Goal: Check status: Check status

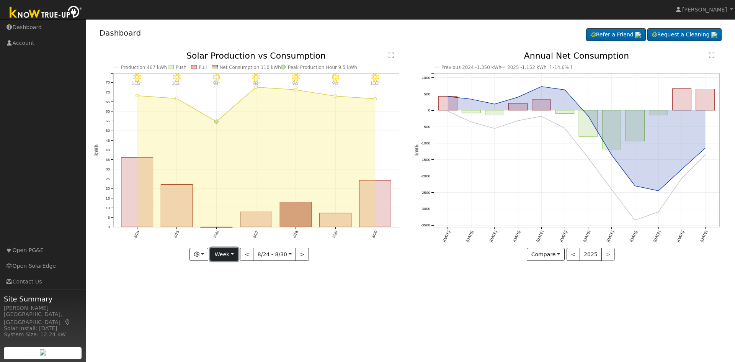
click at [230, 255] on button "Week" at bounding box center [224, 254] width 28 height 13
click at [222, 307] on link "Year" at bounding box center [237, 302] width 53 height 11
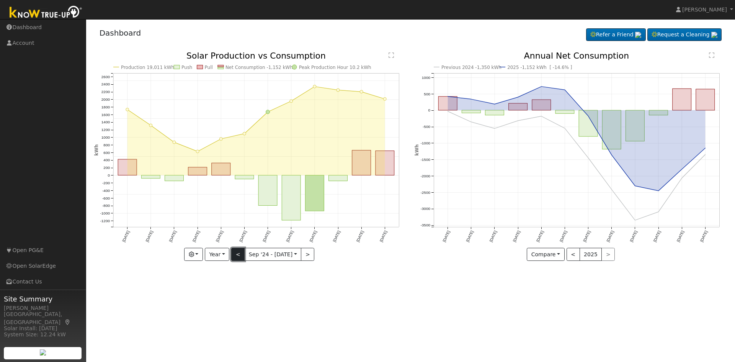
click at [235, 258] on button "<" at bounding box center [237, 254] width 13 height 13
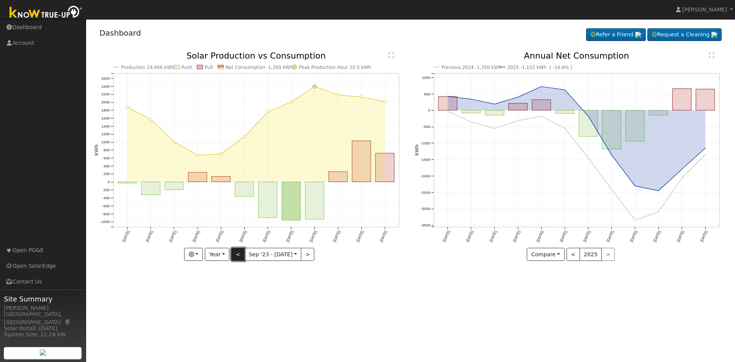
click at [239, 260] on button "<" at bounding box center [237, 254] width 13 height 13
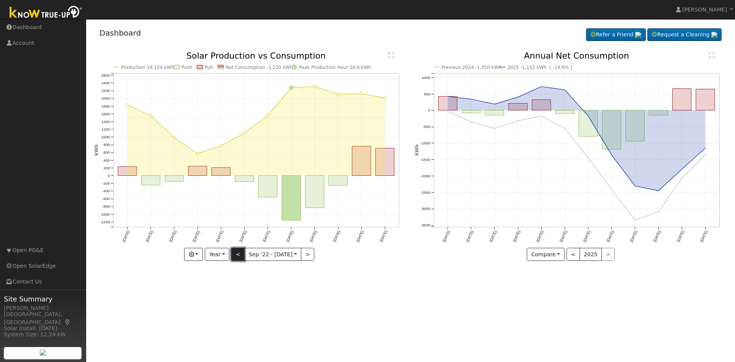
click at [236, 250] on button "<" at bounding box center [237, 254] width 13 height 13
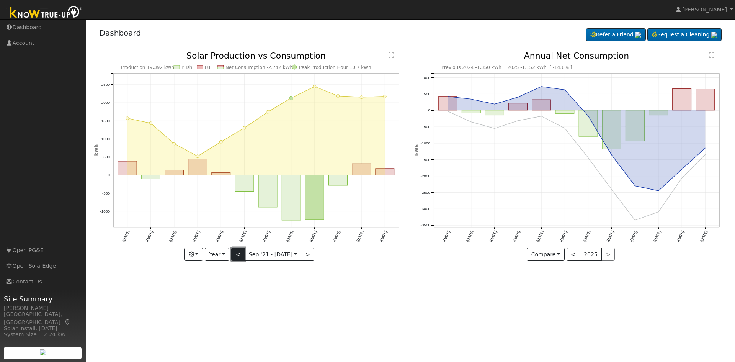
click at [242, 256] on button "<" at bounding box center [237, 254] width 13 height 13
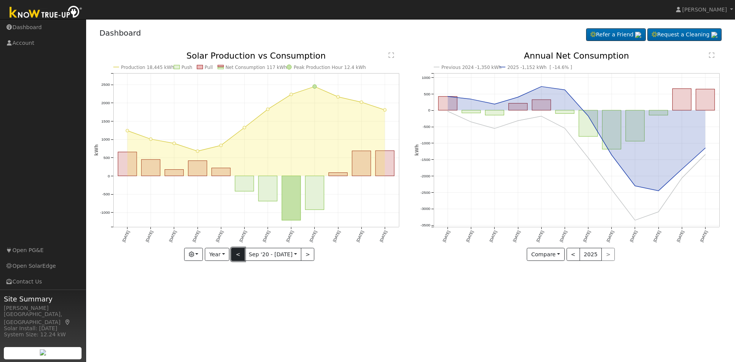
click at [241, 254] on button "<" at bounding box center [237, 254] width 13 height 13
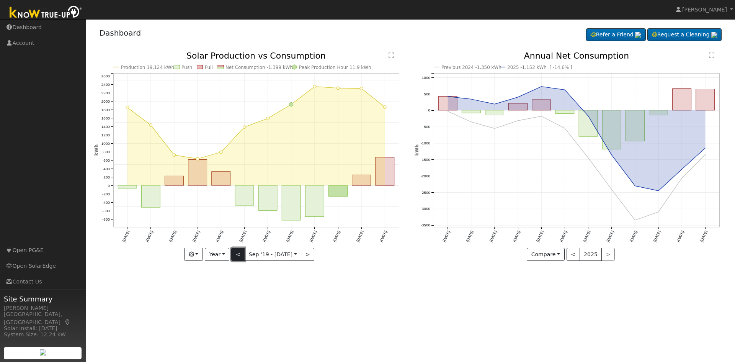
click at [238, 251] on button "<" at bounding box center [237, 254] width 13 height 13
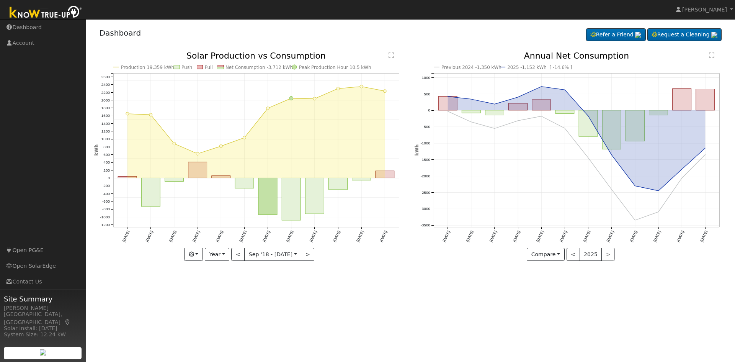
click at [313, 253] on icon "Production 19,359 kWh Push Pull Net Consumption -3,712 kWh Peak Production Hour…" at bounding box center [250, 156] width 313 height 209
click at [303, 252] on button ">" at bounding box center [307, 254] width 13 height 13
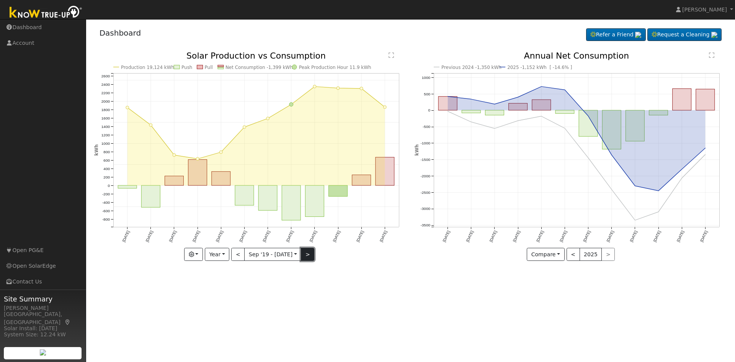
click at [303, 252] on button ">" at bounding box center [307, 254] width 13 height 13
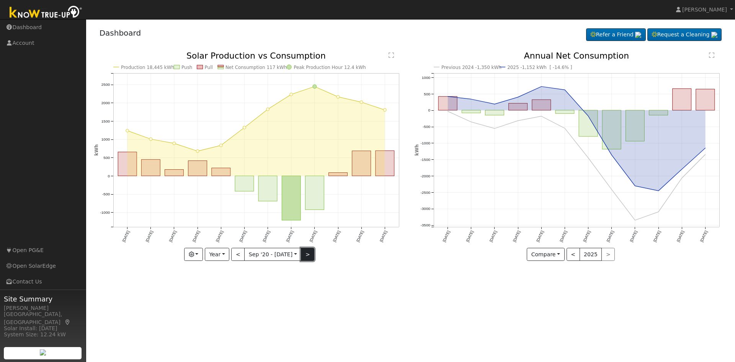
click at [303, 252] on button ">" at bounding box center [307, 254] width 13 height 13
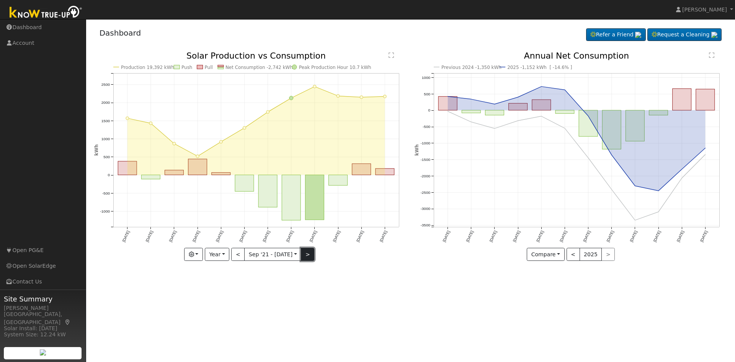
click at [306, 252] on button ">" at bounding box center [307, 254] width 13 height 13
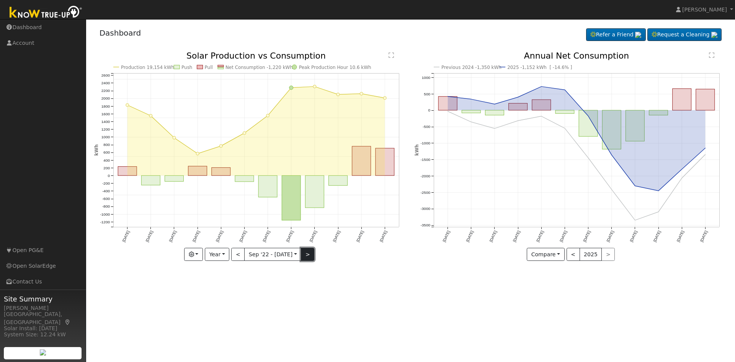
click at [303, 256] on button ">" at bounding box center [307, 254] width 13 height 13
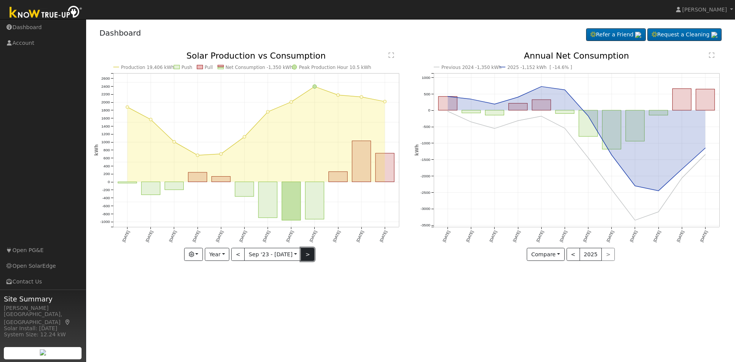
click at [304, 255] on button ">" at bounding box center [307, 254] width 13 height 13
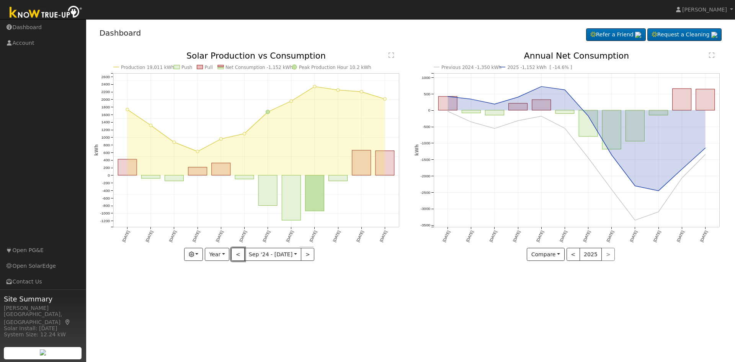
click at [238, 252] on button "<" at bounding box center [237, 254] width 13 height 13
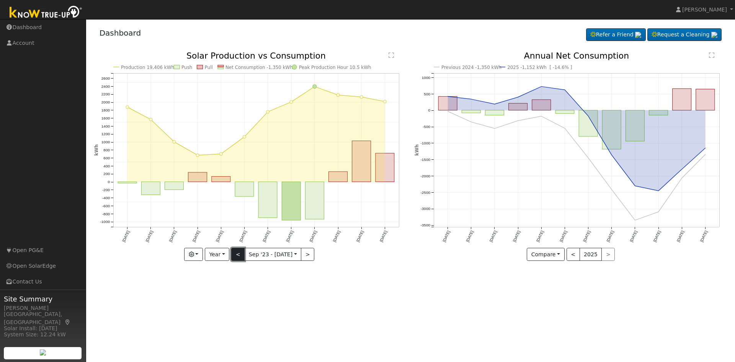
click at [241, 255] on button "<" at bounding box center [237, 254] width 13 height 13
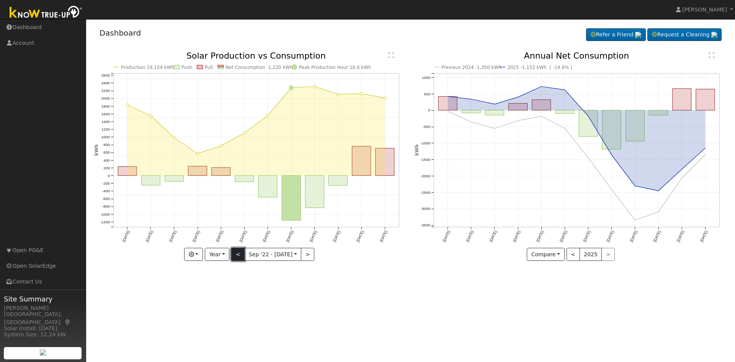
click at [244, 254] on button "<" at bounding box center [237, 254] width 13 height 13
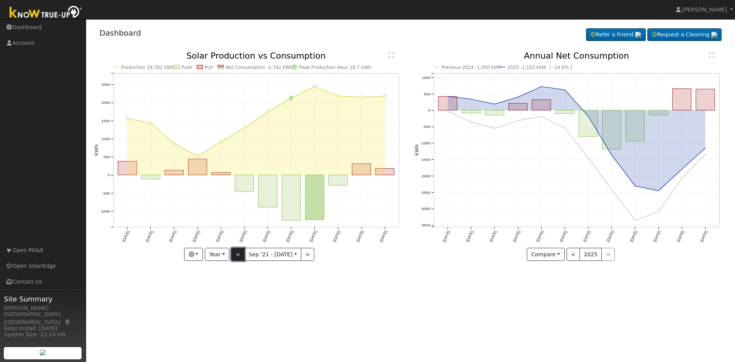
click at [238, 257] on button "<" at bounding box center [237, 254] width 13 height 13
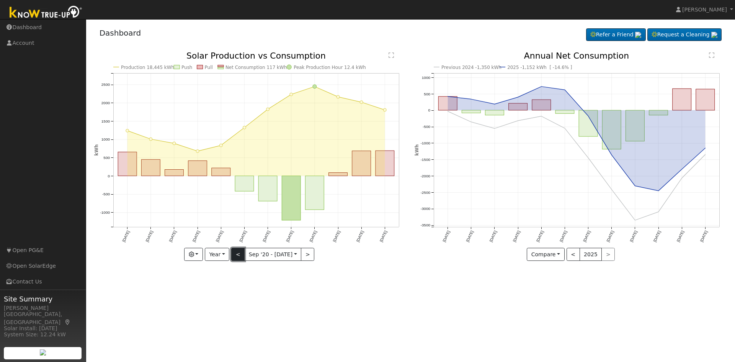
click at [241, 251] on button "<" at bounding box center [237, 254] width 13 height 13
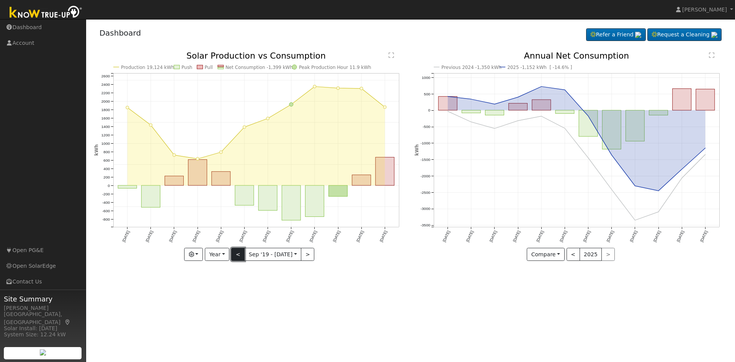
click at [240, 257] on button "<" at bounding box center [237, 254] width 13 height 13
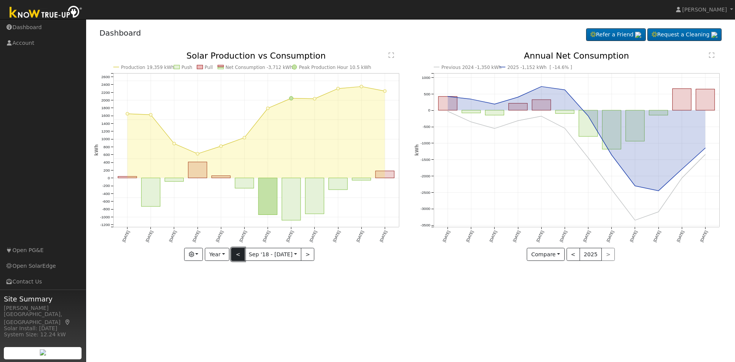
click at [238, 256] on button "<" at bounding box center [237, 254] width 13 height 13
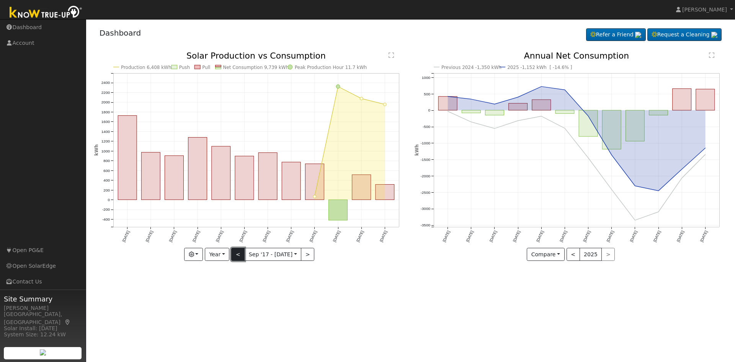
click at [237, 256] on button "<" at bounding box center [237, 254] width 13 height 13
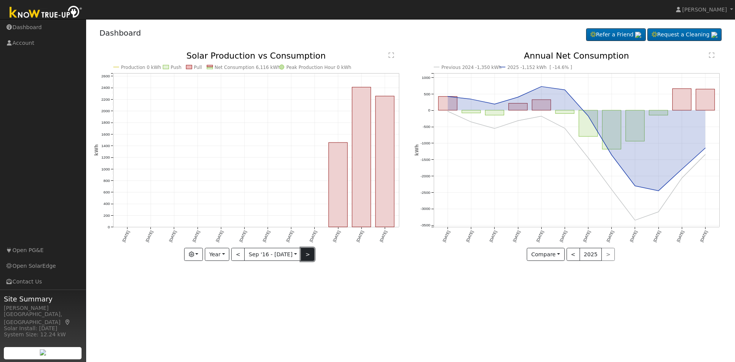
click at [307, 249] on button ">" at bounding box center [307, 254] width 13 height 13
type input "2017-09-01"
